Goal: Task Accomplishment & Management: Use online tool/utility

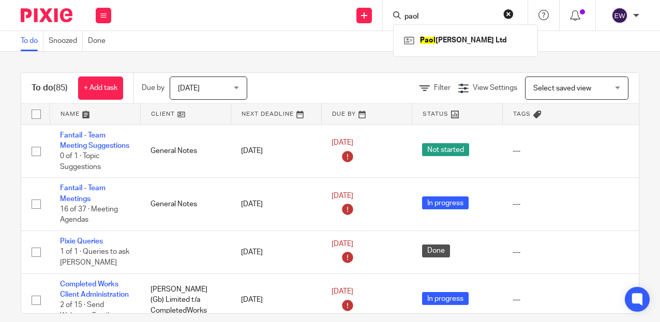
type input "paol"
click at [419, 33] on link at bounding box center [466, 41] width 128 height 16
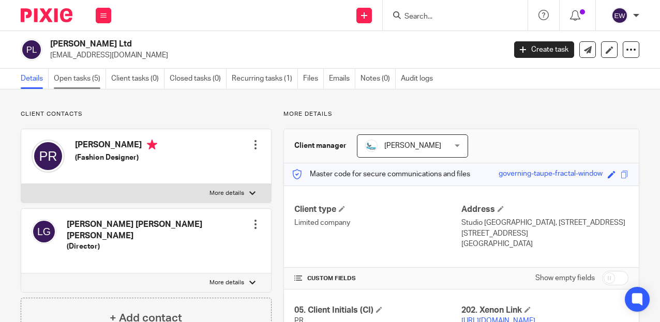
click at [87, 78] on link "Open tasks (5)" at bounding box center [80, 79] width 52 height 20
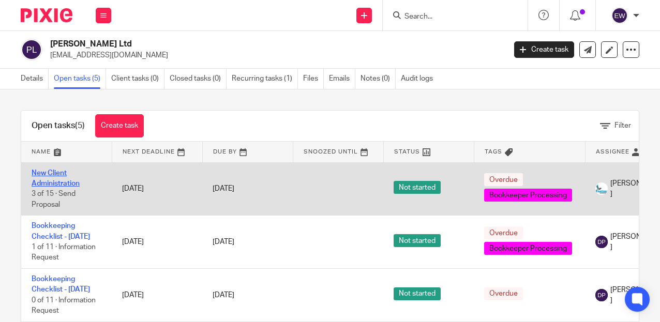
click at [64, 187] on link "New Client Administration" at bounding box center [56, 179] width 48 height 18
